Goal: Task Accomplishment & Management: Use online tool/utility

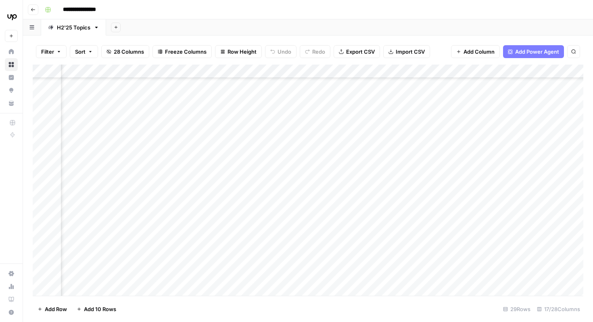
scroll to position [232, 741]
click at [281, 168] on div "Add Column" at bounding box center [308, 180] width 551 height 231
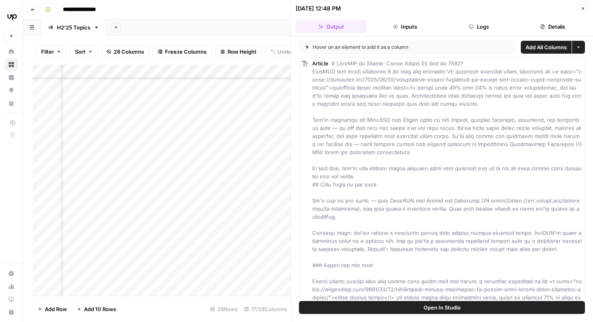
click at [581, 8] on icon "button" at bounding box center [583, 8] width 5 height 5
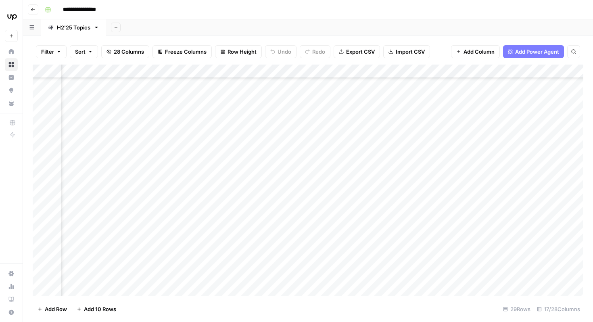
scroll to position [158, 140]
click at [282, 241] on div "Add Column" at bounding box center [308, 180] width 551 height 231
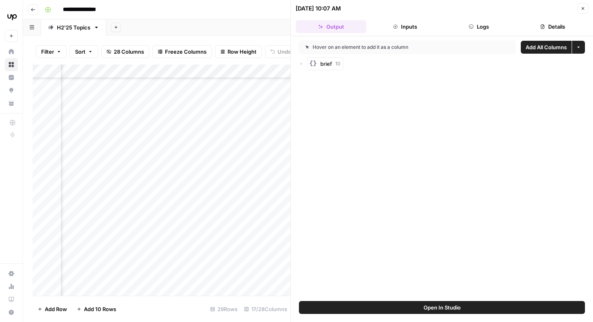
click at [581, 10] on icon "button" at bounding box center [583, 8] width 5 height 5
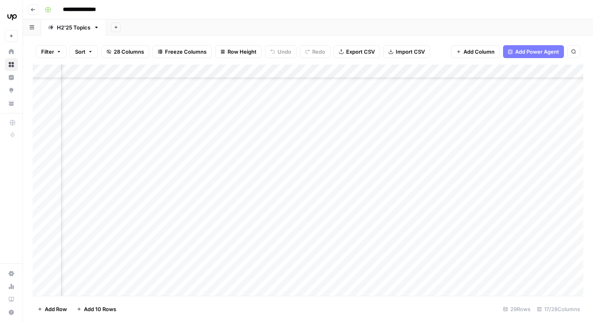
scroll to position [158, 238]
click at [412, 242] on div "Add Column" at bounding box center [308, 180] width 551 height 231
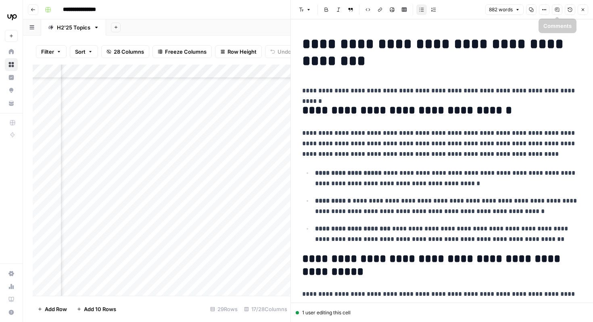
click at [581, 12] on icon "button" at bounding box center [583, 9] width 5 height 5
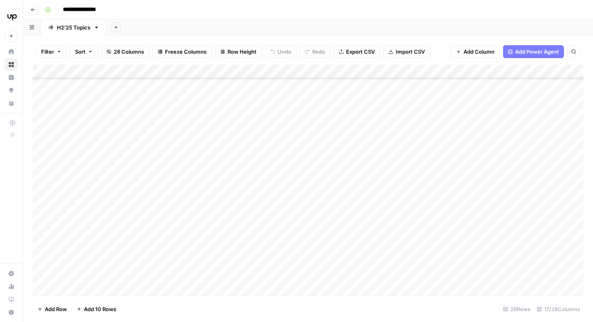
scroll to position [298, 0]
